Goal: Check status: Check status

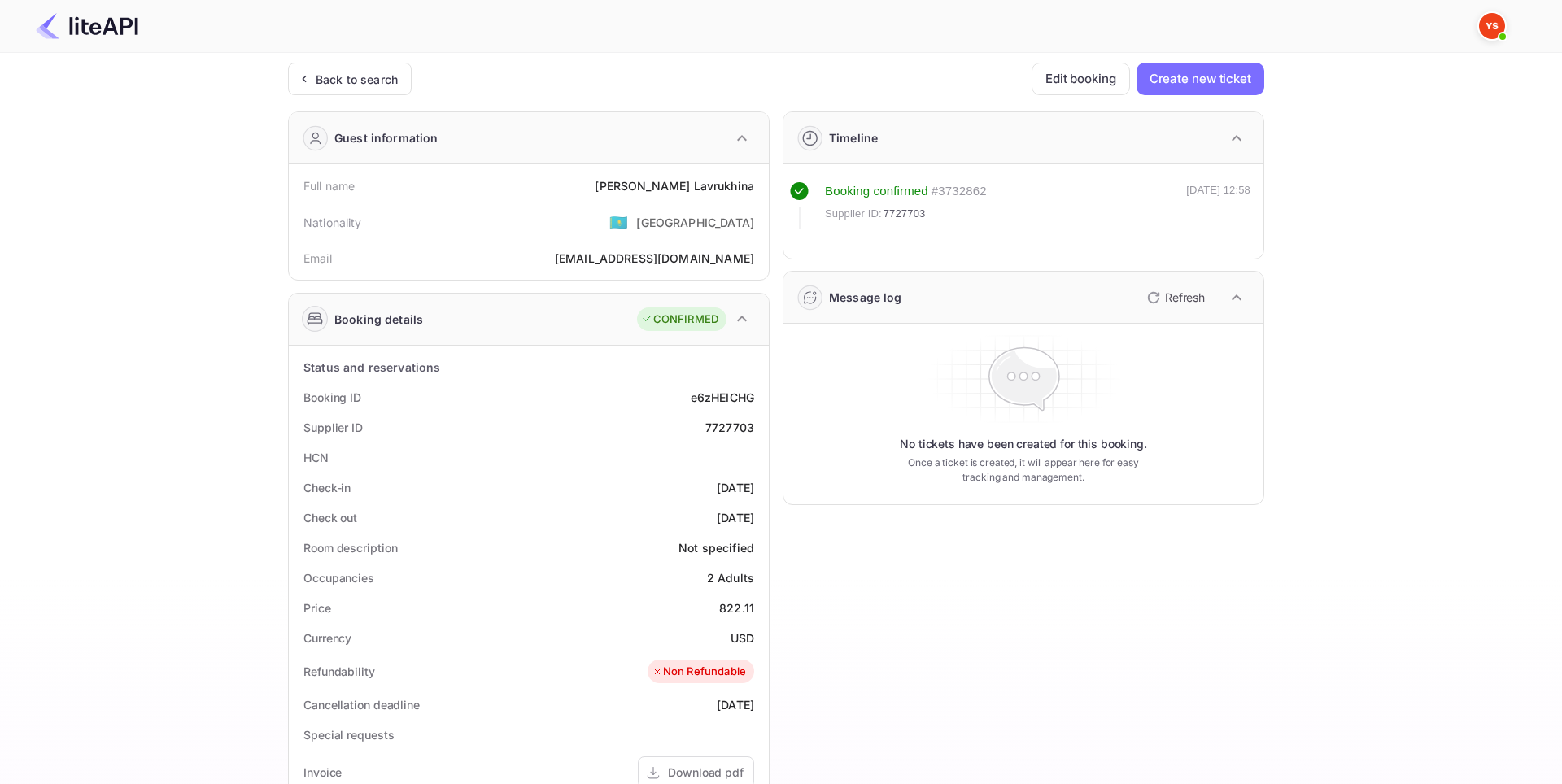
click at [0, 423] on div "Unsaved Changes Ticket Affiliate URL [URL][DOMAIN_NAME] Business partner name N…" at bounding box center [771, 609] width 1543 height 1112
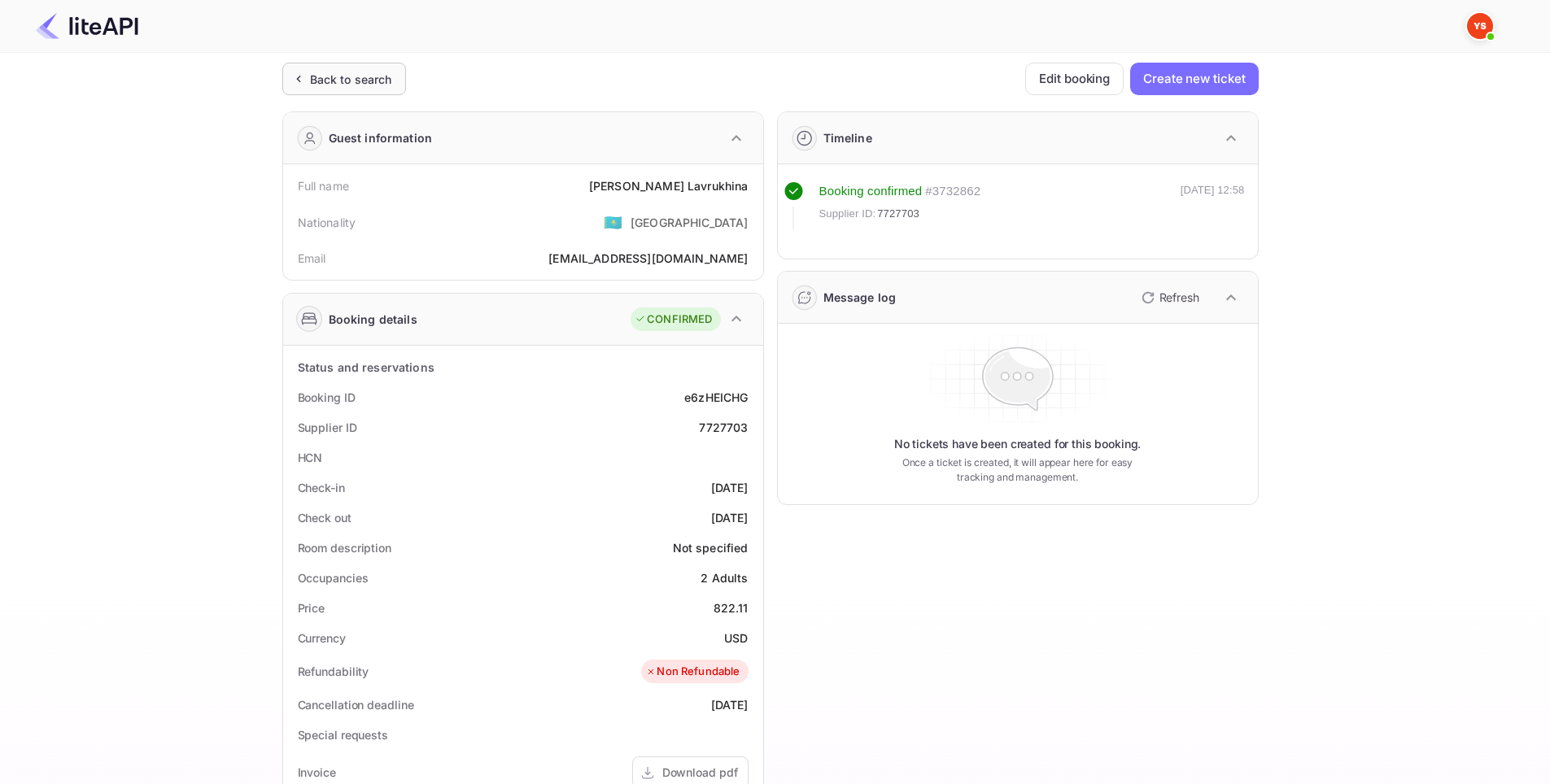
click at [331, 84] on div "Back to search" at bounding box center [351, 79] width 83 height 17
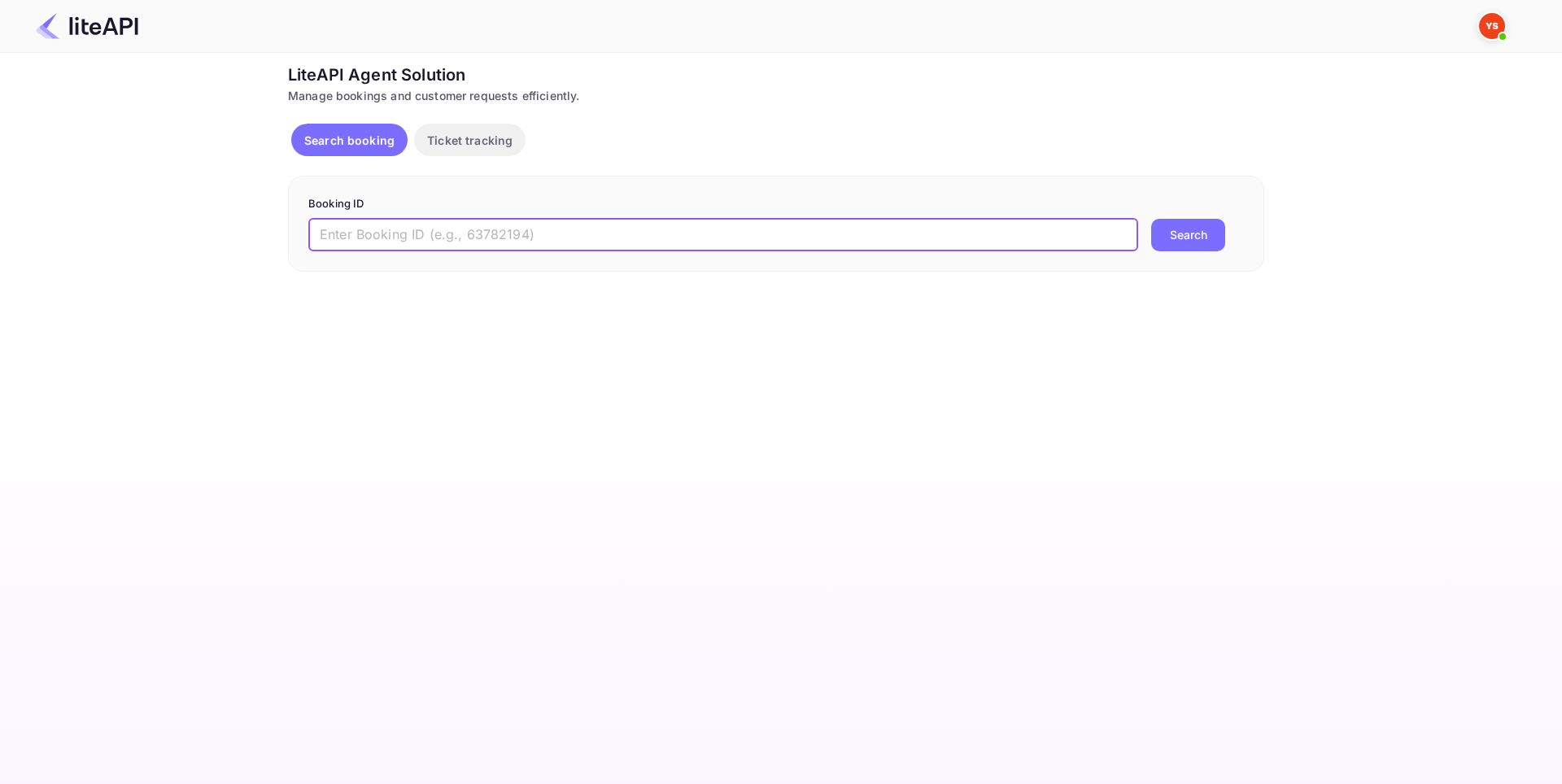
click at [508, 229] on input "text" at bounding box center [723, 235] width 830 height 32
paste input "7228221"
type input "7228221"
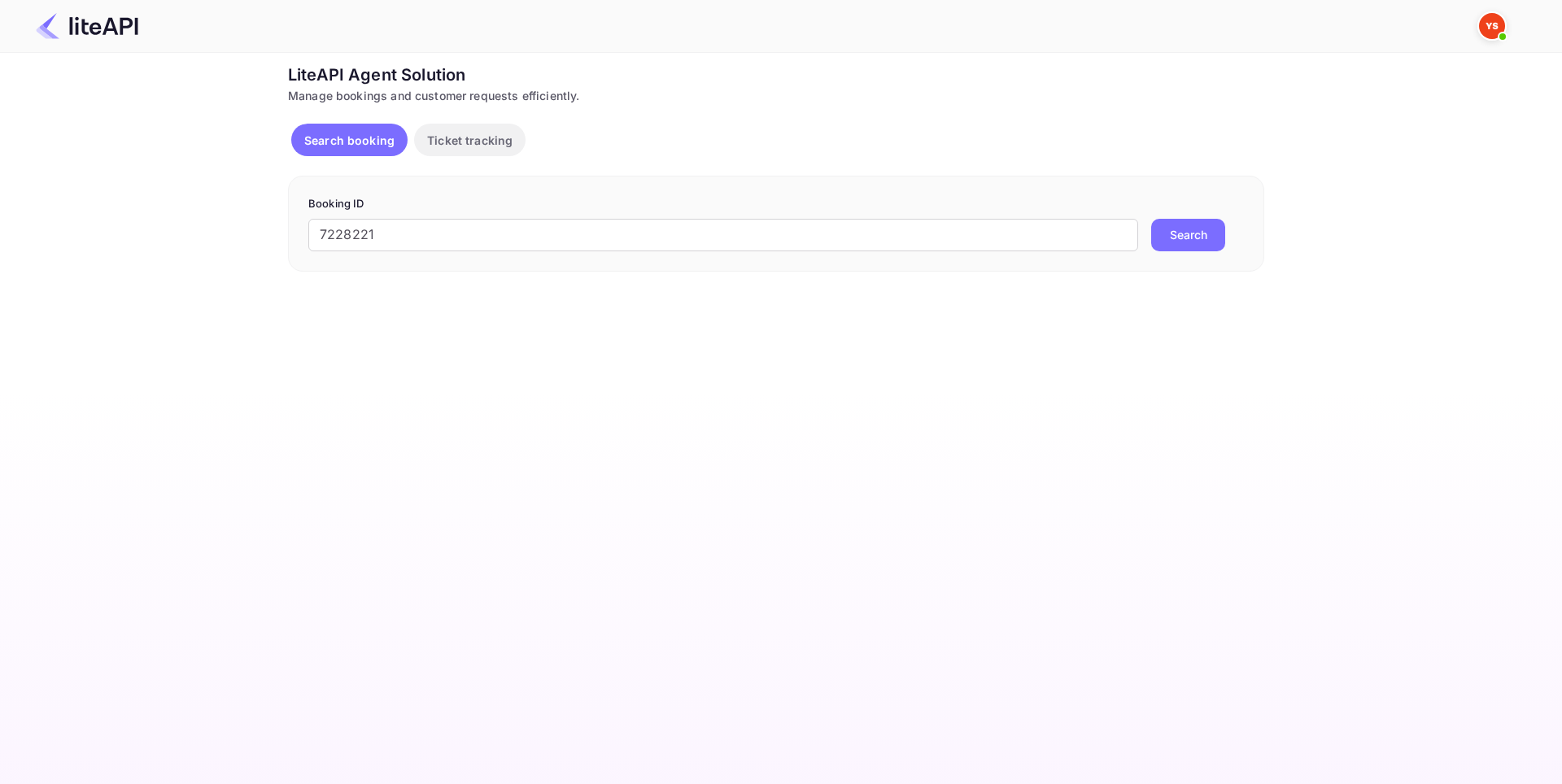
click at [1183, 231] on button "Search" at bounding box center [1189, 235] width 74 height 32
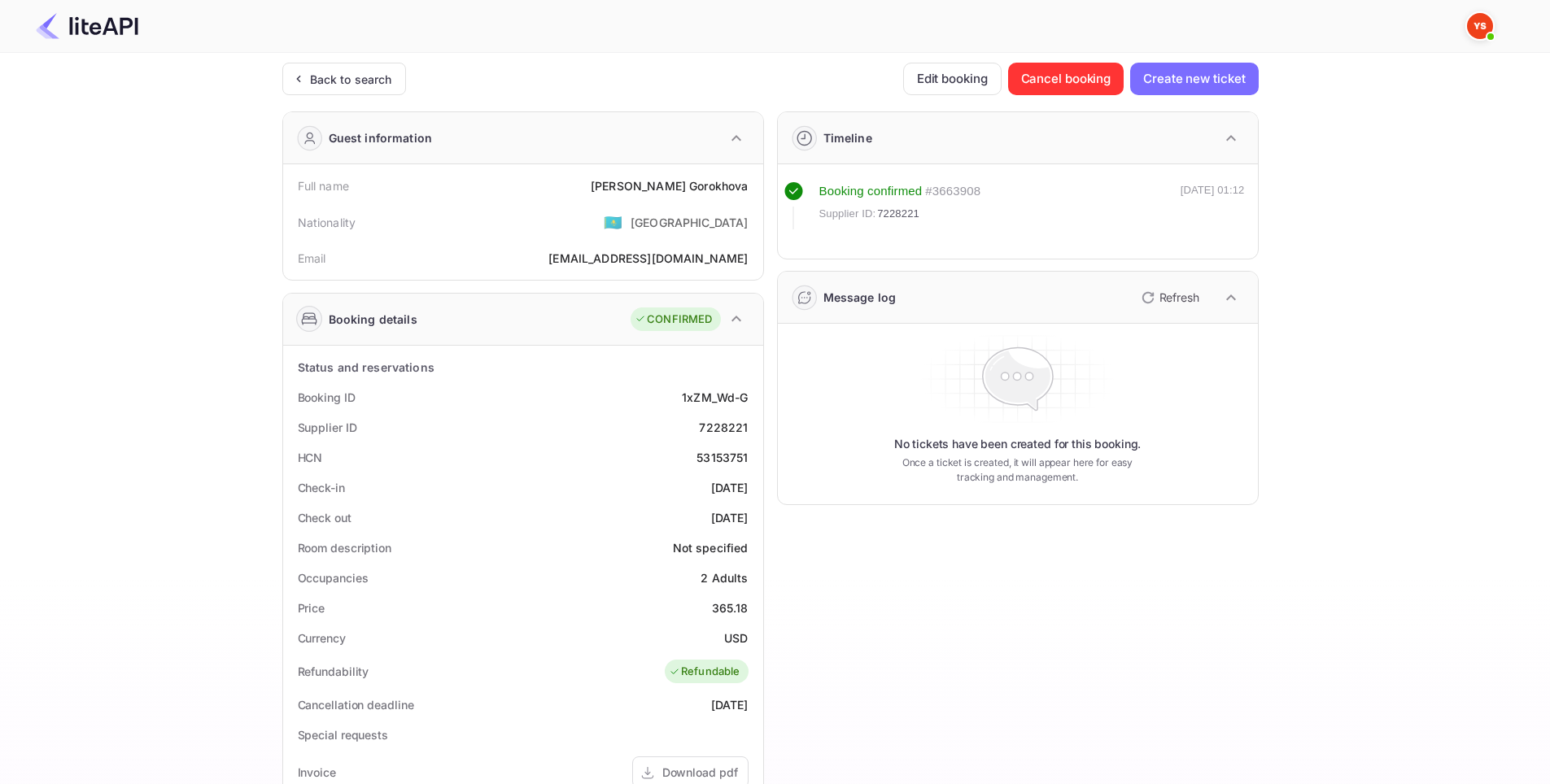
click at [0, 417] on div "Unsaved Changes Ticket Affiliate URL [URL][DOMAIN_NAME] Business partner name N…" at bounding box center [765, 609] width 1531 height 1112
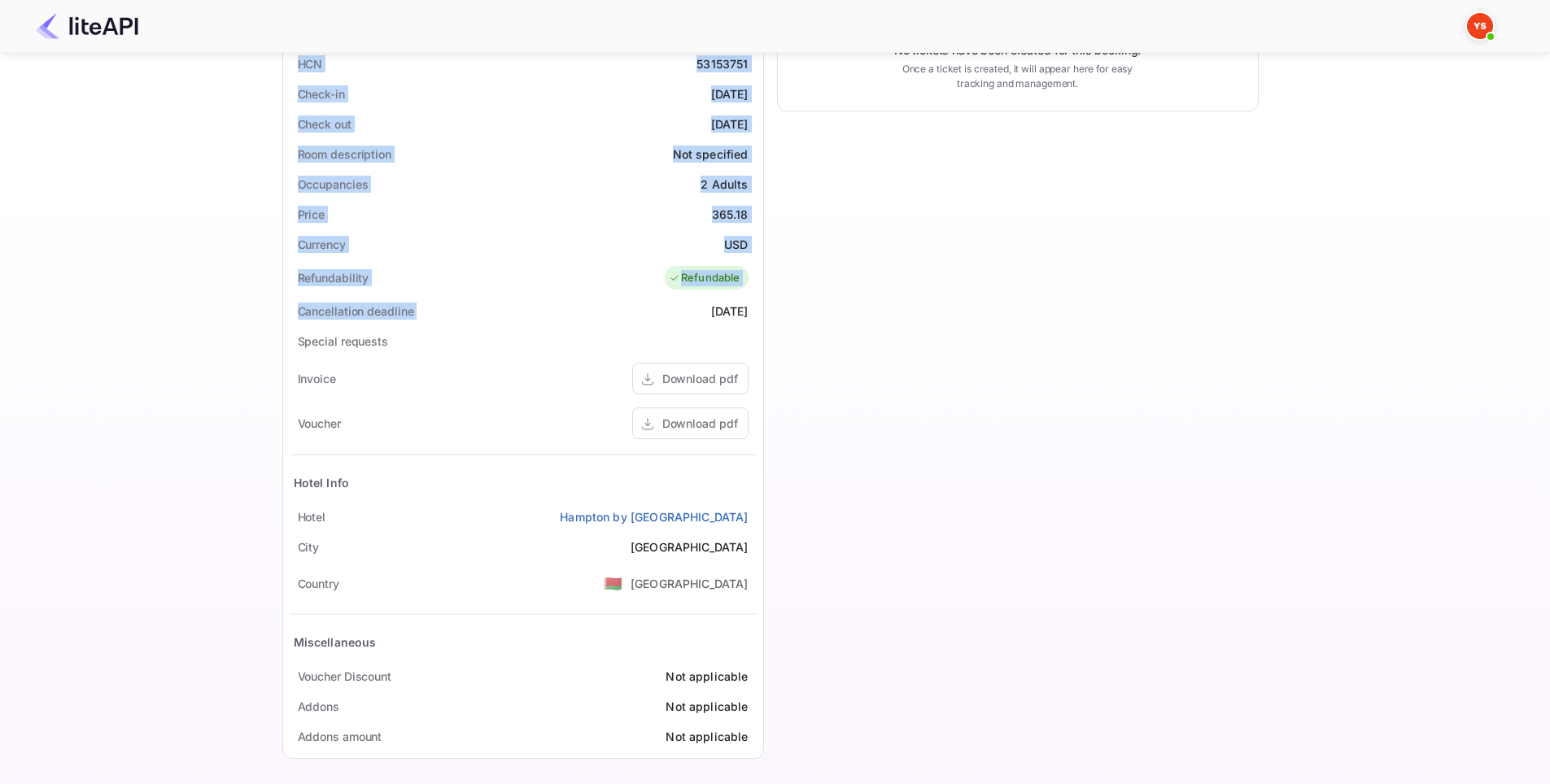
scroll to position [399, 0]
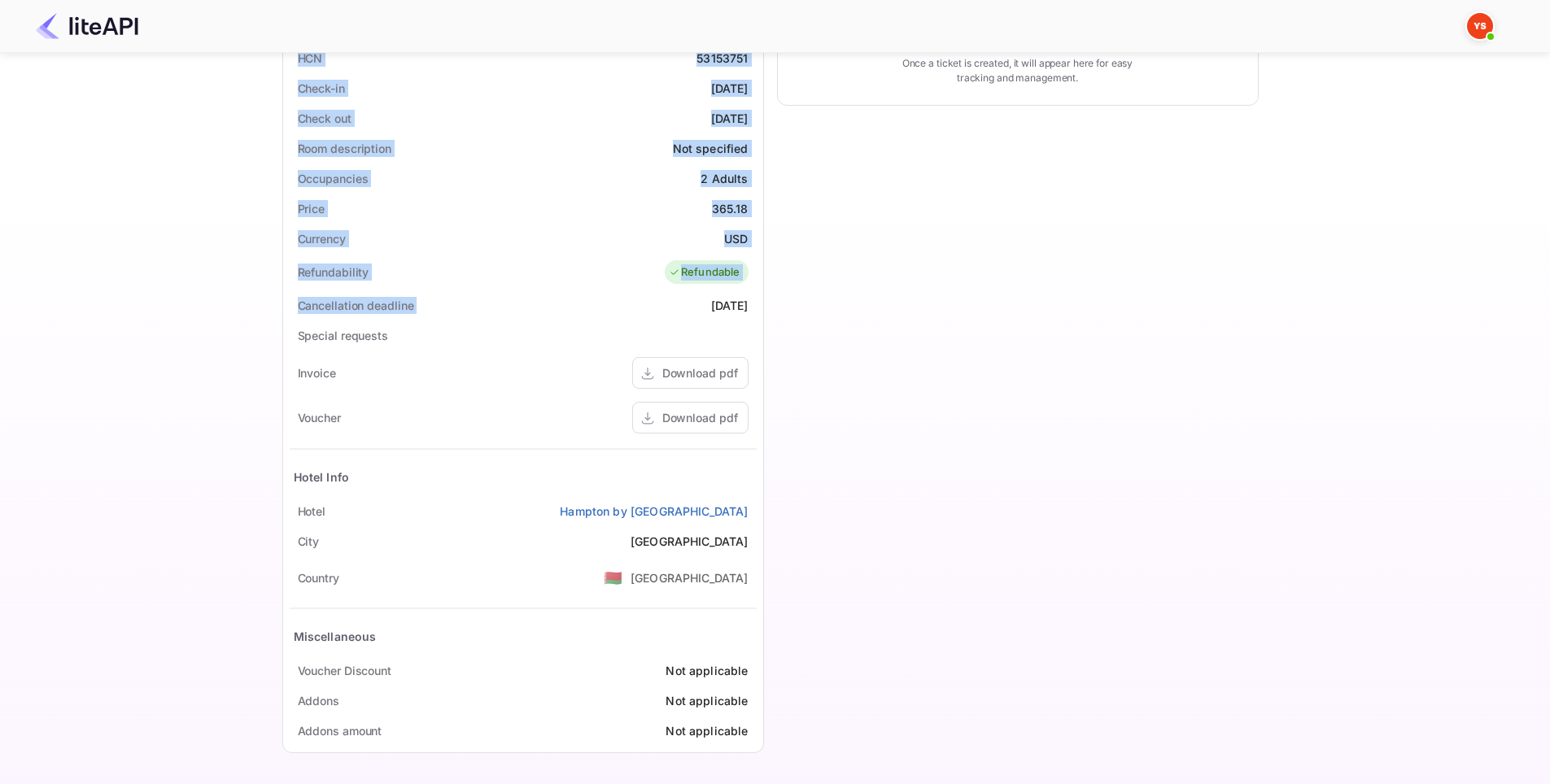
drag, startPoint x: 278, startPoint y: 188, endPoint x: 760, endPoint y: 518, distance: 584.1
click at [760, 518] on div "Ticket Affiliate URL [URL][DOMAIN_NAME] Business partner name Nuitee Travel Cus…" at bounding box center [770, 213] width 1502 height 1101
copy div "Full name [PERSON_NAME] Nationality 🇰🇿 [DEMOGRAPHIC_DATA] Email [EMAIL_ADDRESS]…"
